Goal: Communication & Community: Share content

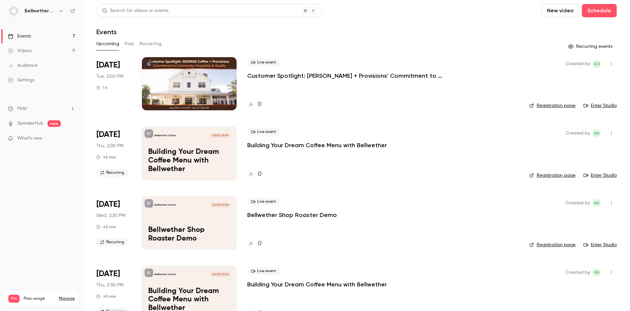
click at [209, 79] on div at bounding box center [189, 83] width 95 height 53
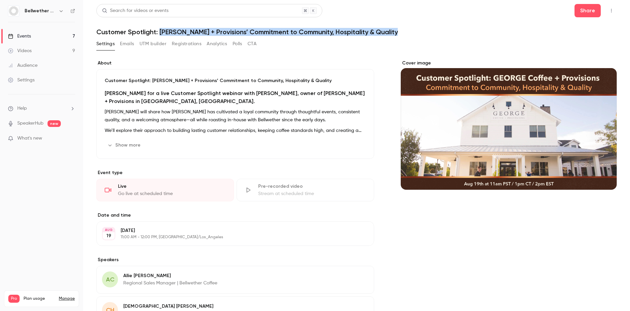
drag, startPoint x: 400, startPoint y: 32, endPoint x: 160, endPoint y: 33, distance: 240.1
click at [160, 33] on h1 "Customer Spotlight: [PERSON_NAME] + Provisions’ Commitment to Community, Hospit…" at bounding box center [356, 32] width 520 height 8
copy h1 "[PERSON_NAME] Coffee + Provisions’ Commitment to Community, Hospitality & Quali…"
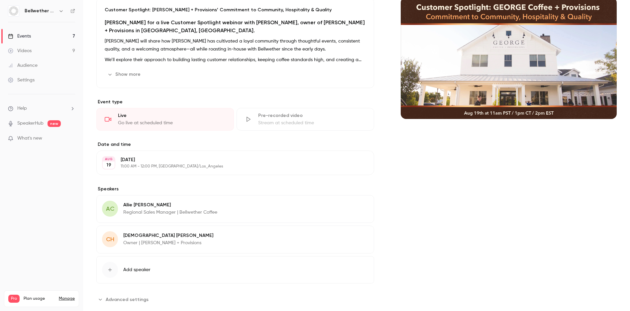
scroll to position [84, 0]
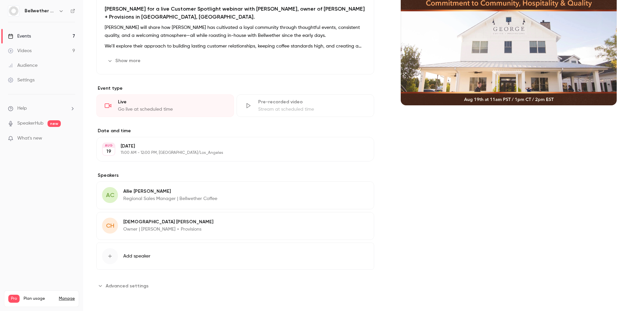
click at [146, 251] on button "Add speaker" at bounding box center [235, 255] width 278 height 27
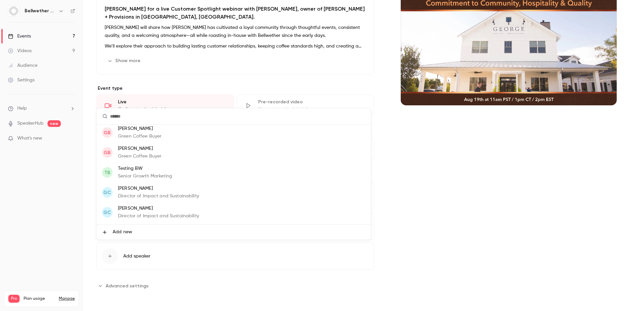
scroll to position [0, 0]
type input "******"
click at [163, 134] on p "[PERSON_NAME]" at bounding box center [149, 130] width 63 height 7
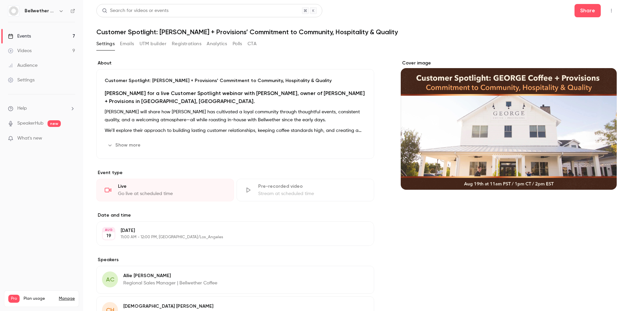
click at [608, 10] on icon "button" at bounding box center [610, 10] width 5 height 5
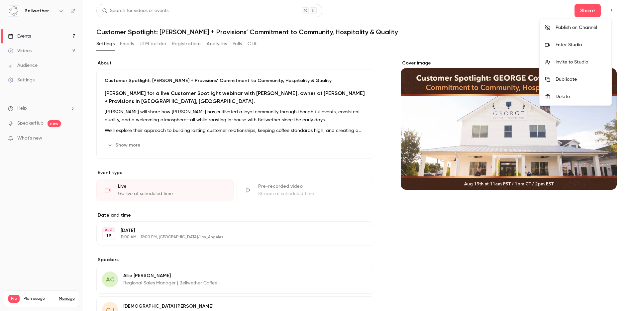
click at [570, 61] on div "Invite to Studio" at bounding box center [580, 62] width 50 height 7
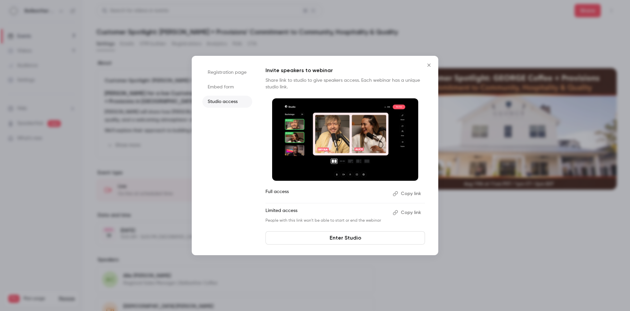
click at [402, 193] on button "Copy link" at bounding box center [407, 193] width 35 height 11
click at [430, 63] on icon "Close" at bounding box center [429, 64] width 8 height 5
